Goal: Find specific page/section: Find specific page/section

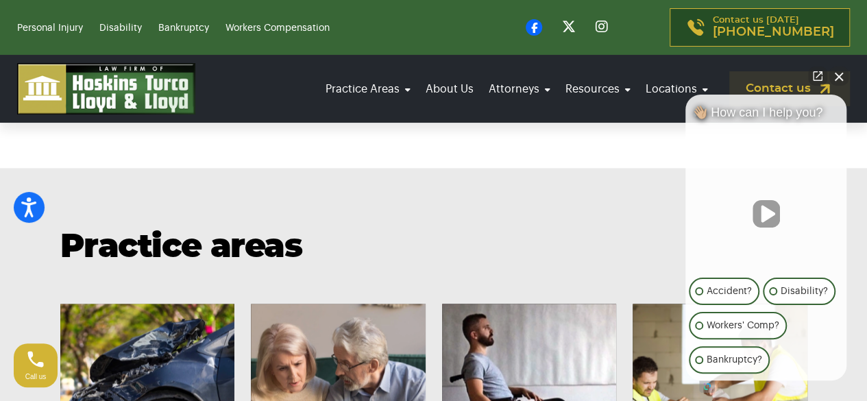
scroll to position [846, 0]
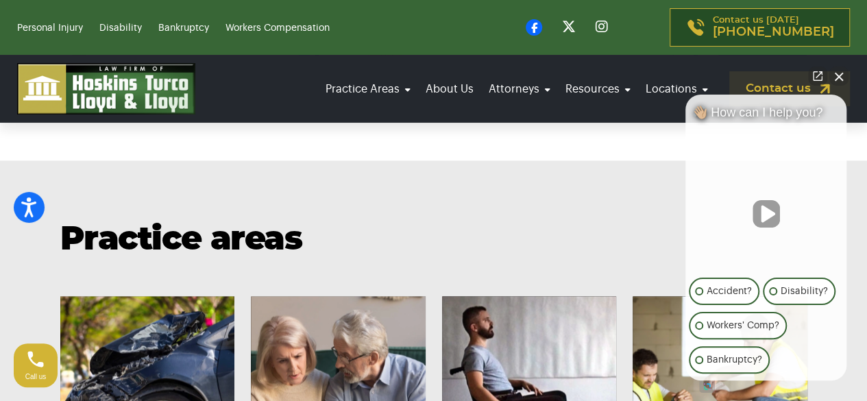
drag, startPoint x: 875, startPoint y: 27, endPoint x: 876, endPoint y: 82, distance: 55.5
click at [841, 75] on button "Close Intaker Chat Widget" at bounding box center [838, 75] width 19 height 19
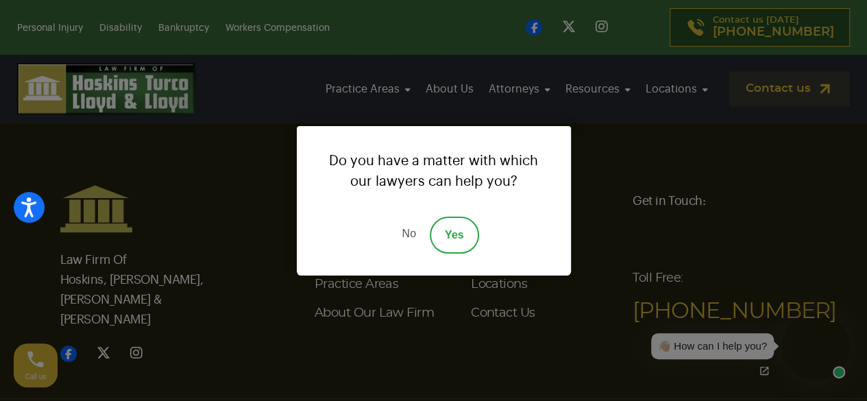
scroll to position [5294, 0]
click at [410, 234] on link "No" at bounding box center [408, 235] width 41 height 37
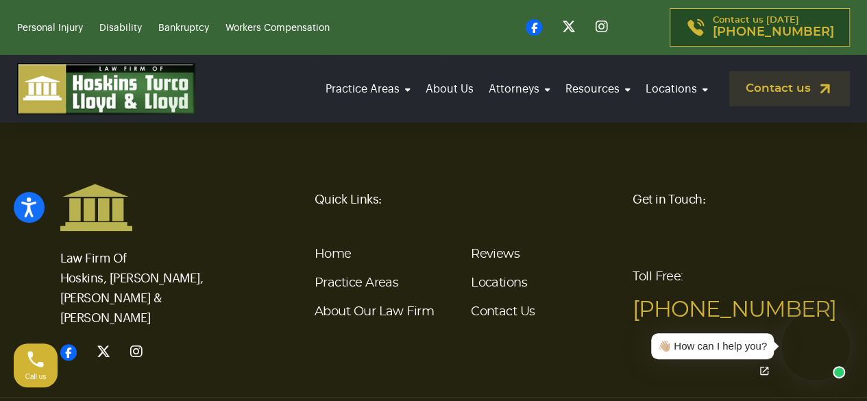
scroll to position [5290, 0]
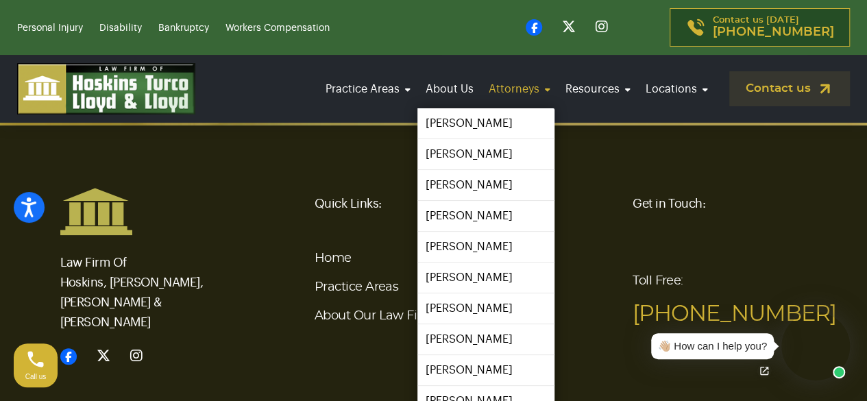
click at [515, 92] on link "Attorneys" at bounding box center [519, 89] width 70 height 38
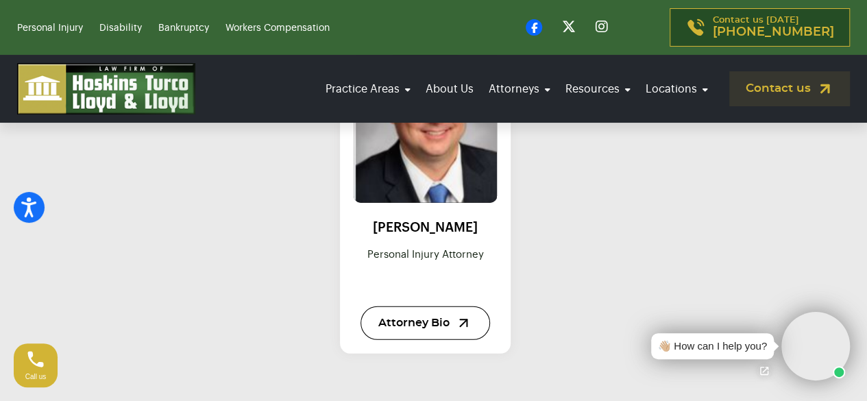
scroll to position [1861, 0]
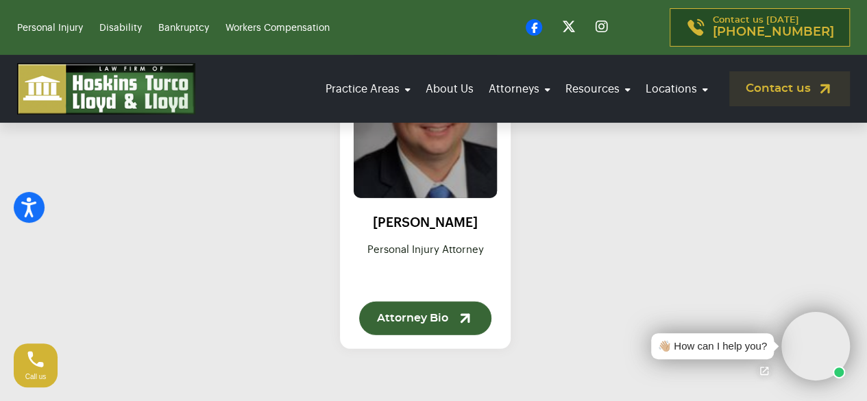
click at [439, 302] on link "Attorney Bio" at bounding box center [425, 319] width 132 height 34
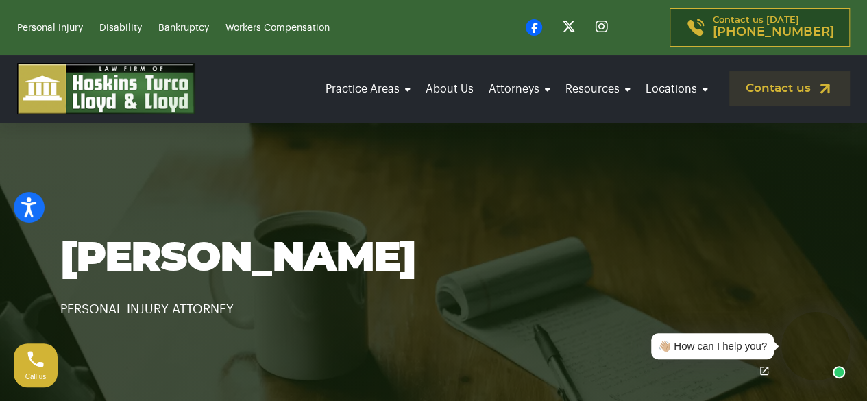
drag, startPoint x: 870, startPoint y: 30, endPoint x: 837, endPoint y: -60, distance: 95.4
